Goal: Information Seeking & Learning: Learn about a topic

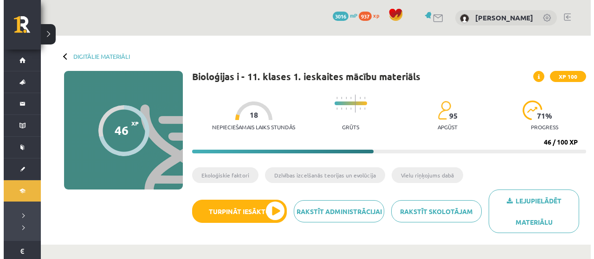
scroll to position [557, 0]
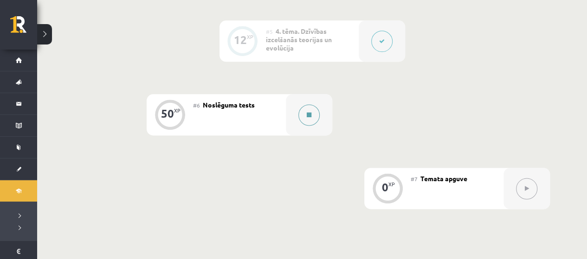
click at [313, 114] on button at bounding box center [308, 114] width 21 height 21
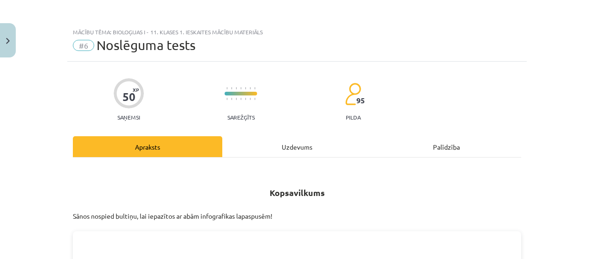
click at [284, 148] on div "Uzdevums" at bounding box center [296, 146] width 149 height 21
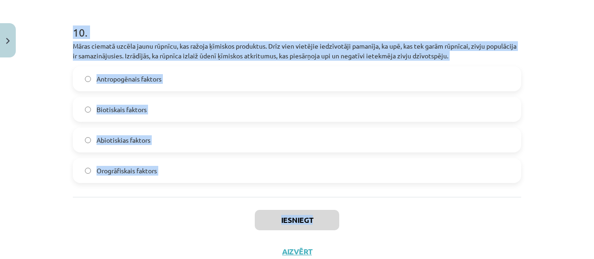
scroll to position [1921, 0]
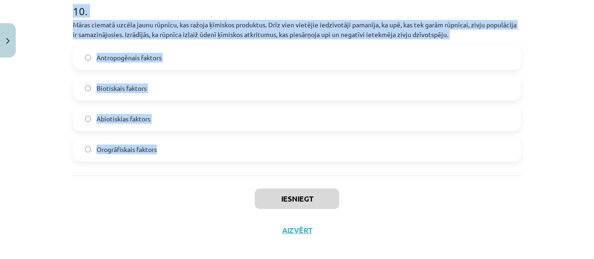
drag, startPoint x: 64, startPoint y: 103, endPoint x: 335, endPoint y: 141, distance: 273.6
copy form "Loremip dolor Sitametco adipis elits do eiusmodt. Inc utla etdolor, magna ali e…"
click at [140, 53] on span "Antropogēnais faktors" at bounding box center [129, 58] width 65 height 10
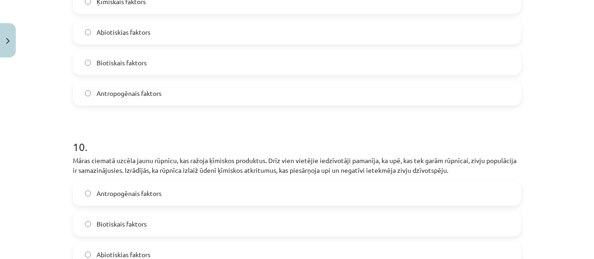
scroll to position [1736, 0]
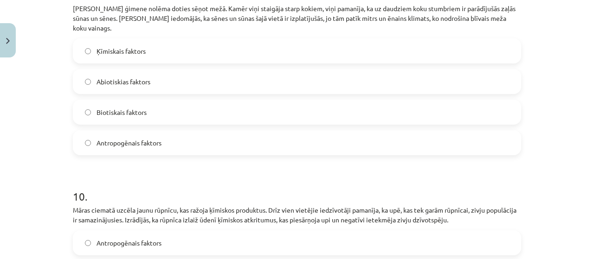
click at [120, 77] on span "Abiotiskias faktors" at bounding box center [124, 82] width 54 height 10
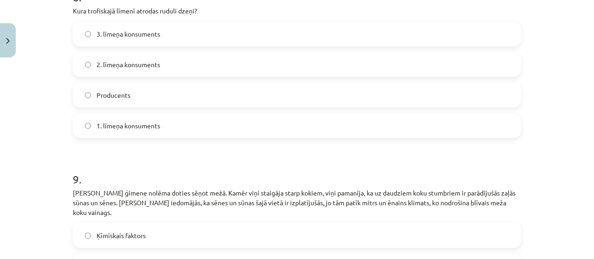
scroll to position [1550, 0]
click at [146, 125] on span "1. līmeņa konsuments" at bounding box center [129, 127] width 64 height 10
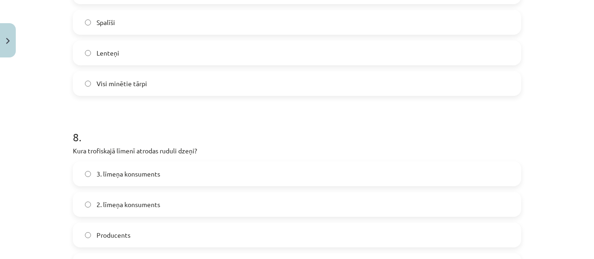
scroll to position [1411, 0]
click at [129, 45] on label "Lenteņi" at bounding box center [297, 52] width 446 height 23
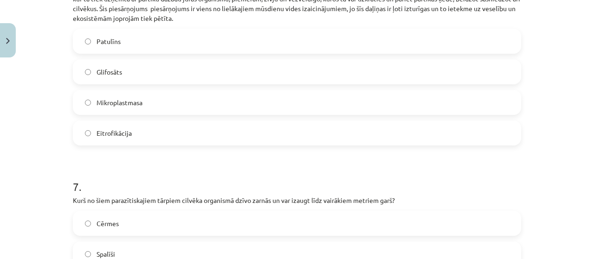
scroll to position [1179, 0]
click at [131, 107] on label "Mikroplastmasa" at bounding box center [297, 102] width 446 height 23
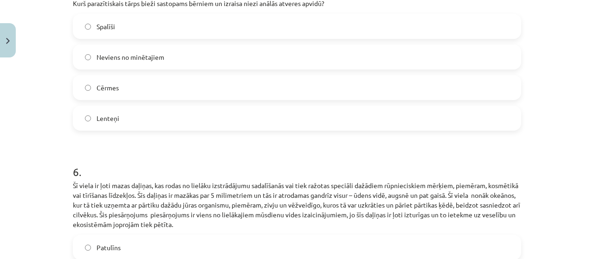
scroll to position [947, 0]
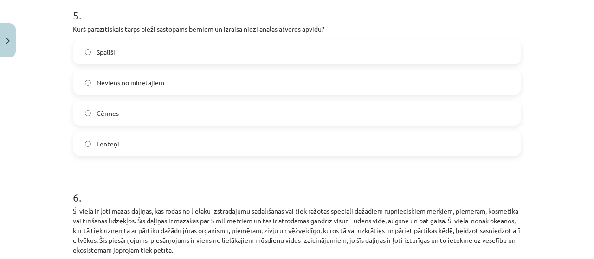
click at [122, 44] on label "Spalīši" at bounding box center [297, 51] width 446 height 23
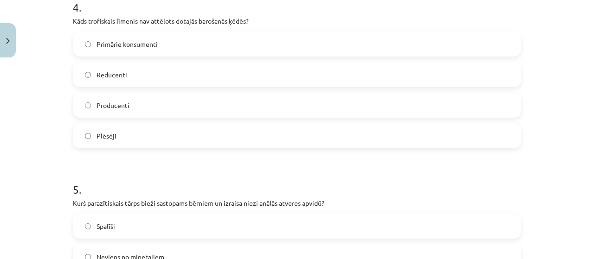
scroll to position [761, 0]
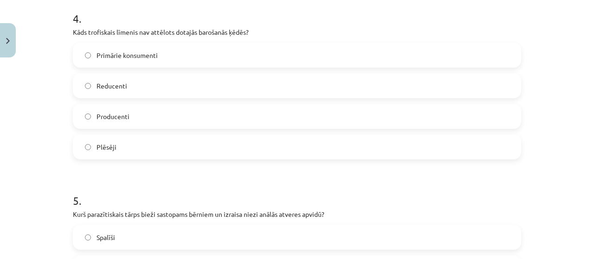
click at [128, 94] on label "Reducenti" at bounding box center [297, 85] width 446 height 23
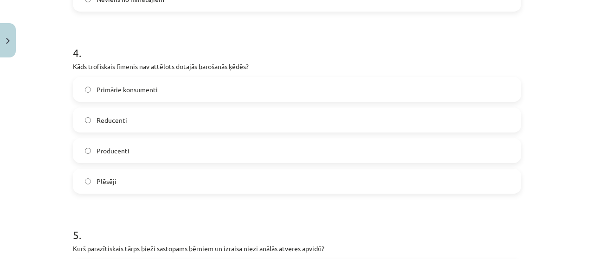
scroll to position [622, 0]
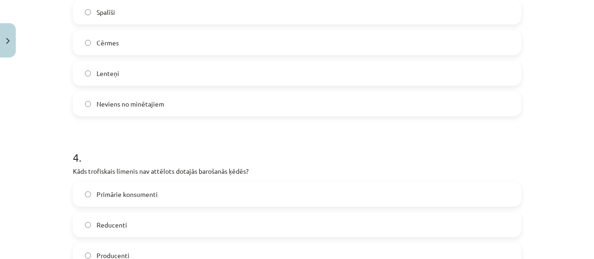
click at [112, 69] on span "Lenteņi" at bounding box center [108, 74] width 23 height 10
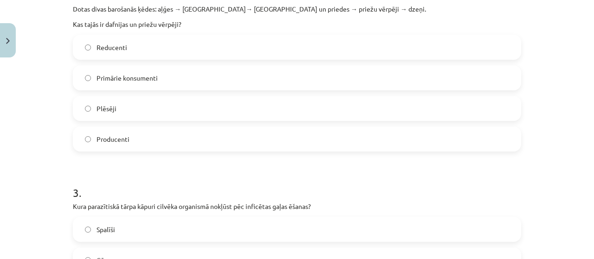
scroll to position [390, 0]
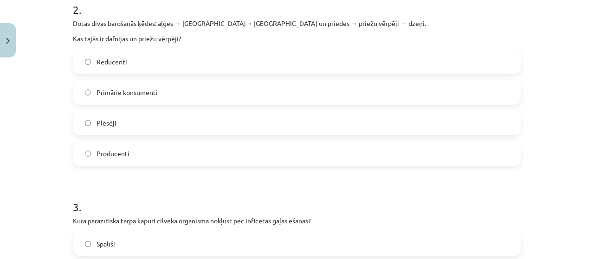
click at [144, 91] on span "Primārie konsumenti" at bounding box center [127, 93] width 61 height 10
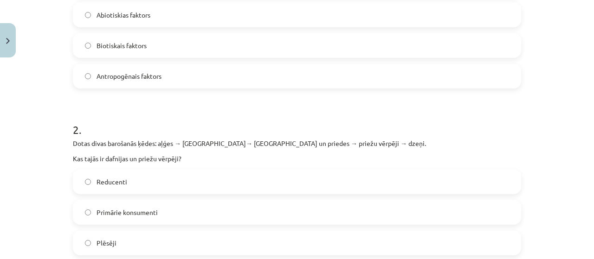
scroll to position [251, 0]
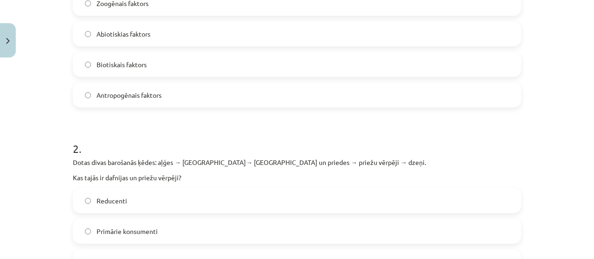
click at [130, 28] on label "Abiotiskias faktors" at bounding box center [297, 33] width 446 height 23
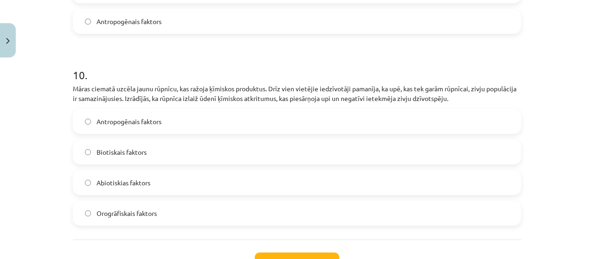
scroll to position [1921, 0]
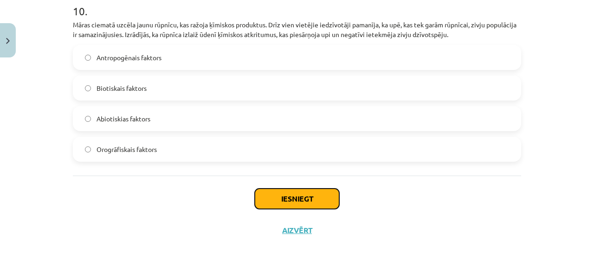
click at [309, 196] on button "Iesniegt" at bounding box center [297, 199] width 84 height 20
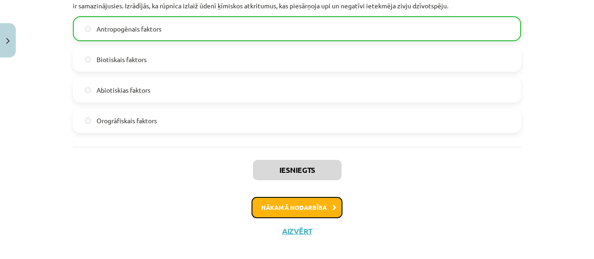
click at [295, 197] on button "Nākamā nodarbība" at bounding box center [297, 207] width 91 height 21
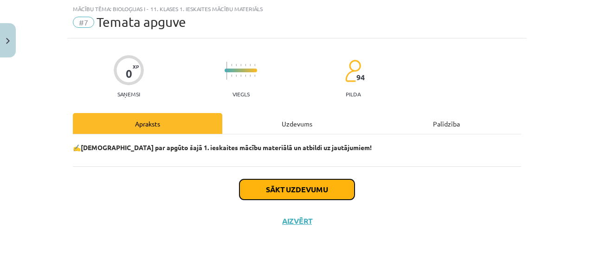
click at [294, 195] on button "Sākt uzdevumu" at bounding box center [296, 190] width 115 height 20
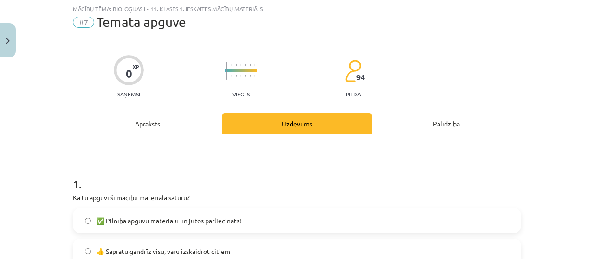
scroll to position [116, 0]
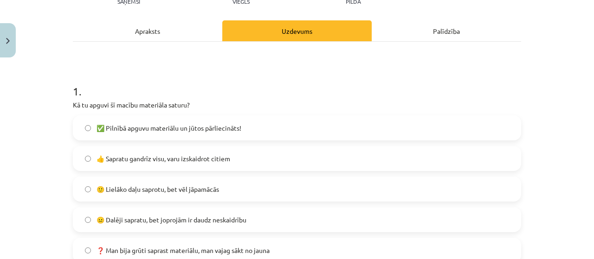
click at [176, 188] on span "🙂 Lielāko daļu saprotu, bet vēl jāpamācās" at bounding box center [158, 190] width 123 height 10
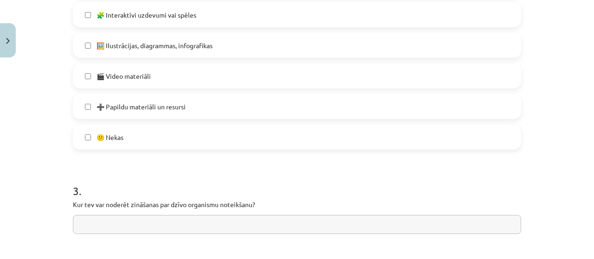
scroll to position [741, 0]
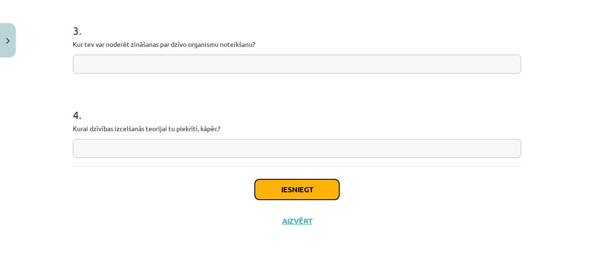
click at [287, 183] on button "Iesniegt" at bounding box center [297, 190] width 84 height 20
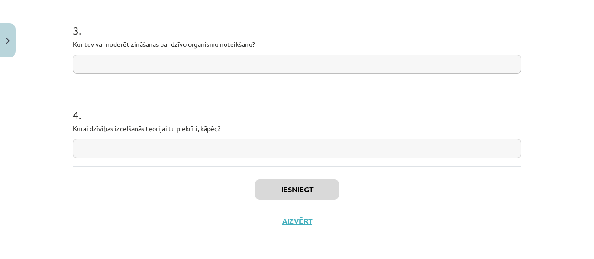
scroll to position [536, 0]
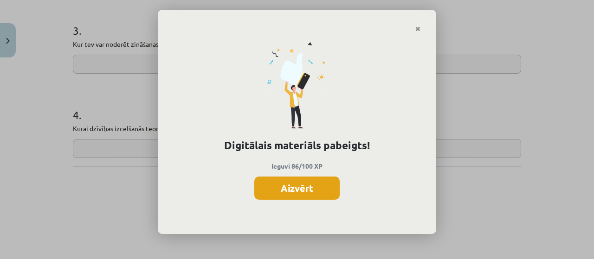
click at [280, 192] on button "Aizvērt" at bounding box center [296, 188] width 85 height 23
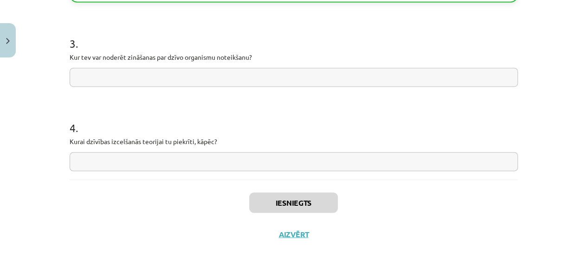
scroll to position [741, 0]
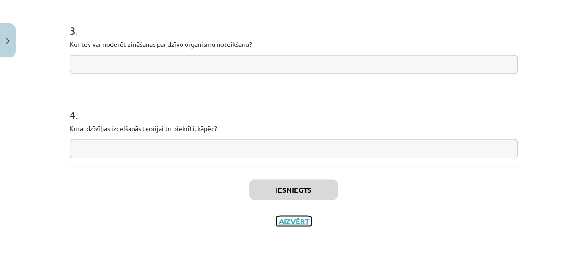
click at [292, 221] on button "Aizvērt" at bounding box center [293, 221] width 35 height 9
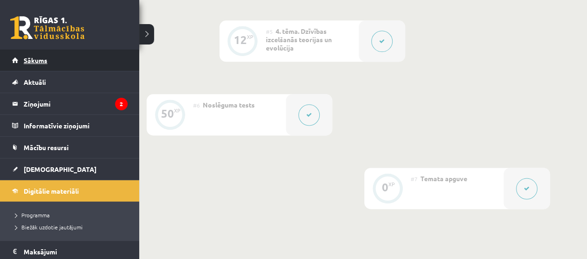
click at [39, 59] on span "Sākums" at bounding box center [36, 60] width 24 height 8
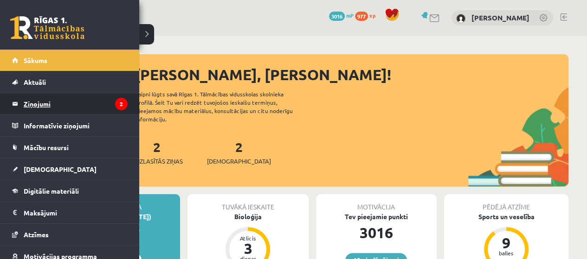
click at [53, 103] on legend "Ziņojumi 2" at bounding box center [76, 103] width 104 height 21
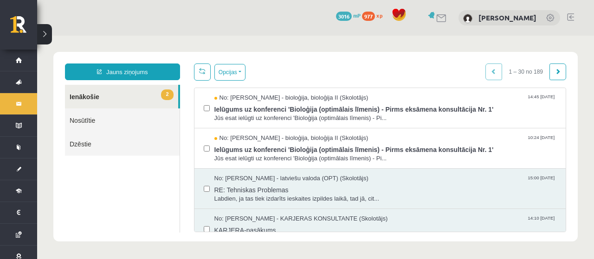
drag, startPoint x: 50, startPoint y: 106, endPoint x: 370, endPoint y: 77, distance: 321.5
drag, startPoint x: 370, startPoint y: 77, endPoint x: 322, endPoint y: 69, distance: 49.4
click at [322, 69] on div "Opcijas Atzīmēt visus ziņojumus Atcelt izvēlētos Atzīmēt visus kā lasītus Atzīm…" at bounding box center [380, 72] width 373 height 17
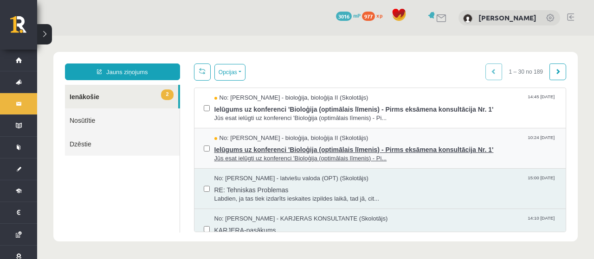
click at [297, 145] on span "Ielūgums uz konferenci 'Bioloģija (optimālais līmenis) - Pirms eksāmena konsult…" at bounding box center [385, 149] width 342 height 12
click at [389, 150] on span "Ielūgums uz konferenci 'Bioloģija (optimālais līmenis) - Pirms eksāmena konsult…" at bounding box center [385, 149] width 342 height 12
